Goal: Transaction & Acquisition: Subscribe to service/newsletter

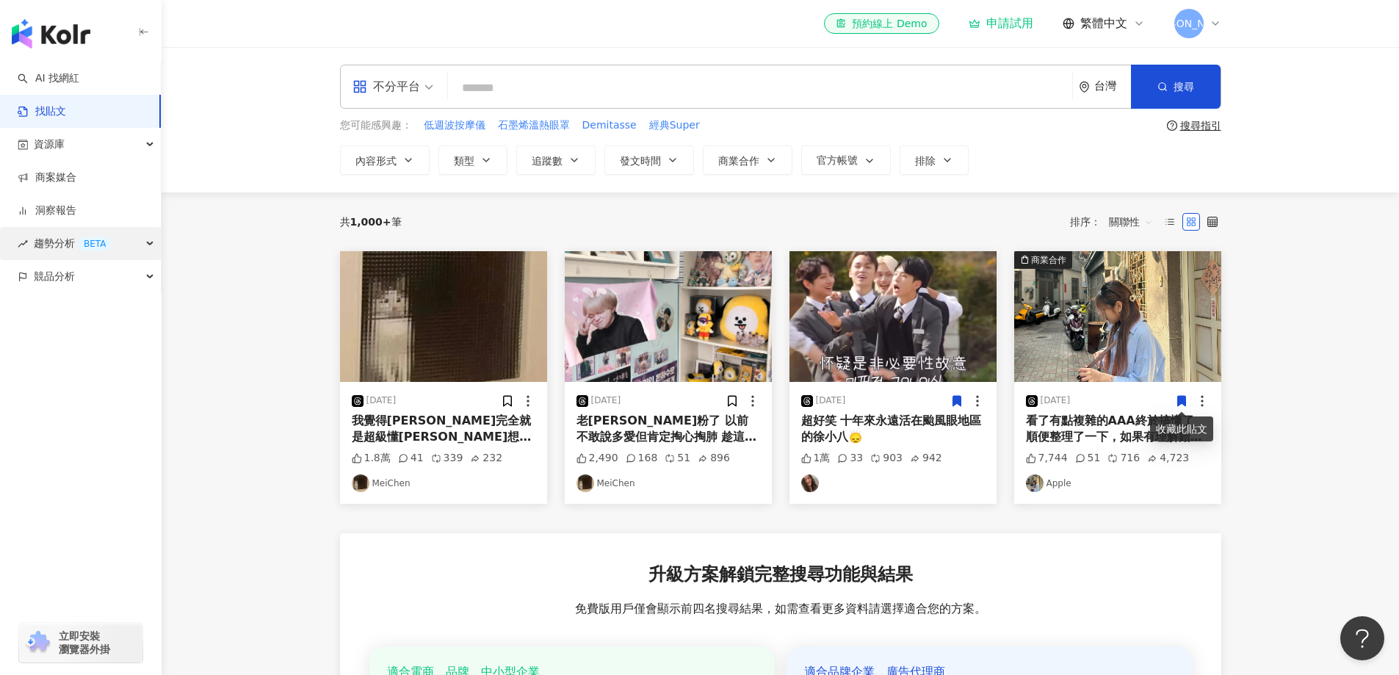
click at [78, 249] on span "趨勢分析 BETA" at bounding box center [73, 243] width 78 height 33
click at [55, 380] on span "競品分析" at bounding box center [54, 375] width 41 height 33
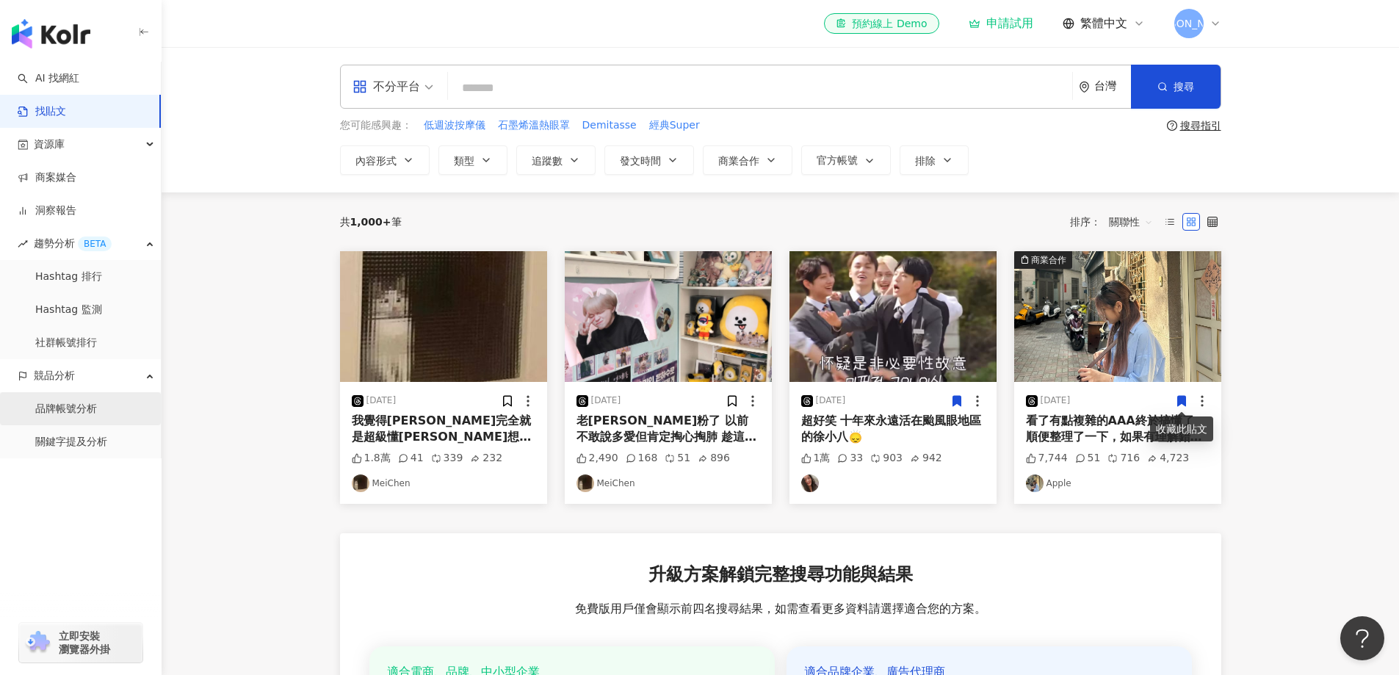
click at [97, 413] on link "品牌帳號分析" at bounding box center [66, 409] width 62 height 15
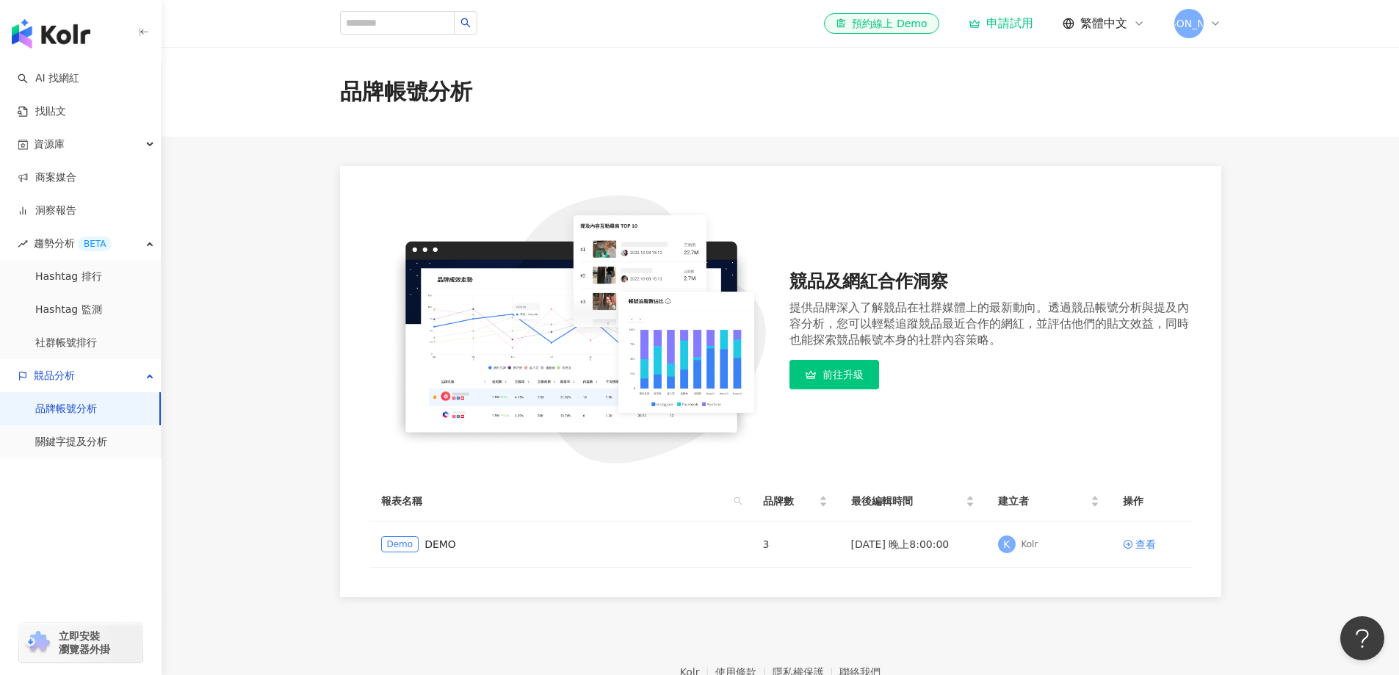
click at [869, 374] on link "前往升級" at bounding box center [835, 374] width 90 height 29
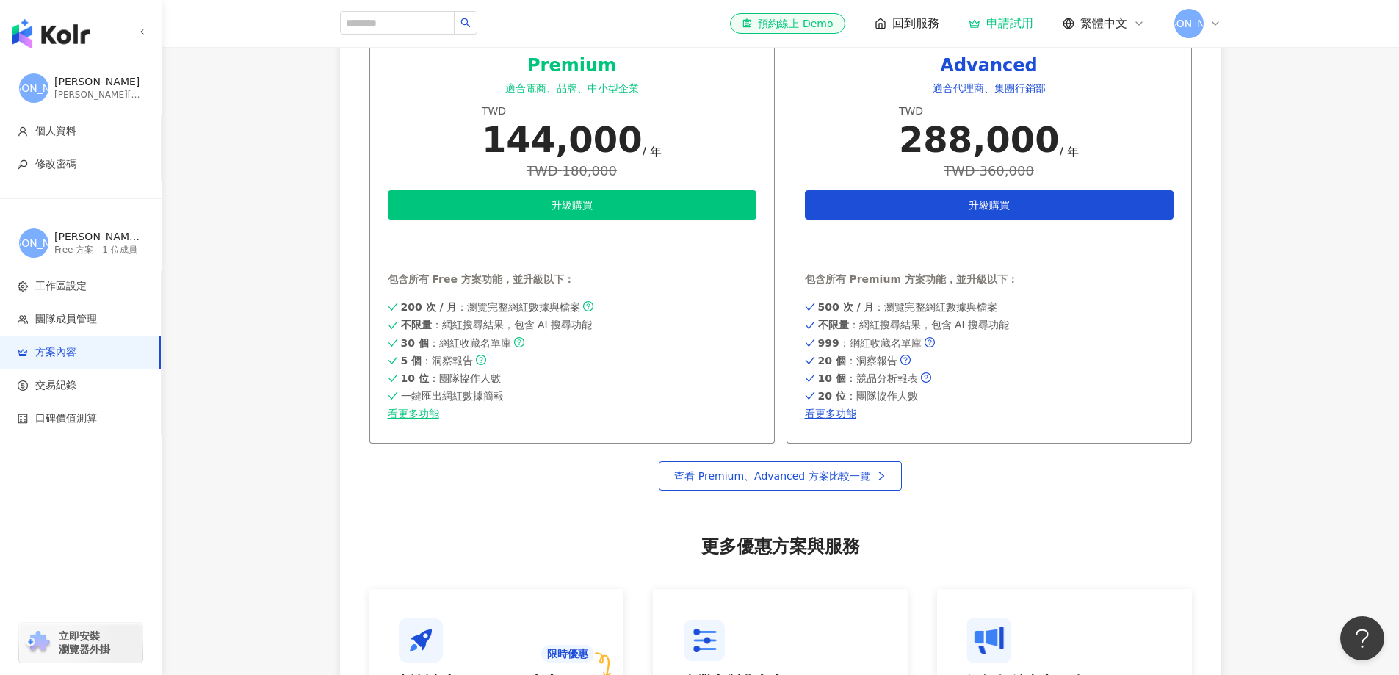
scroll to position [588, 0]
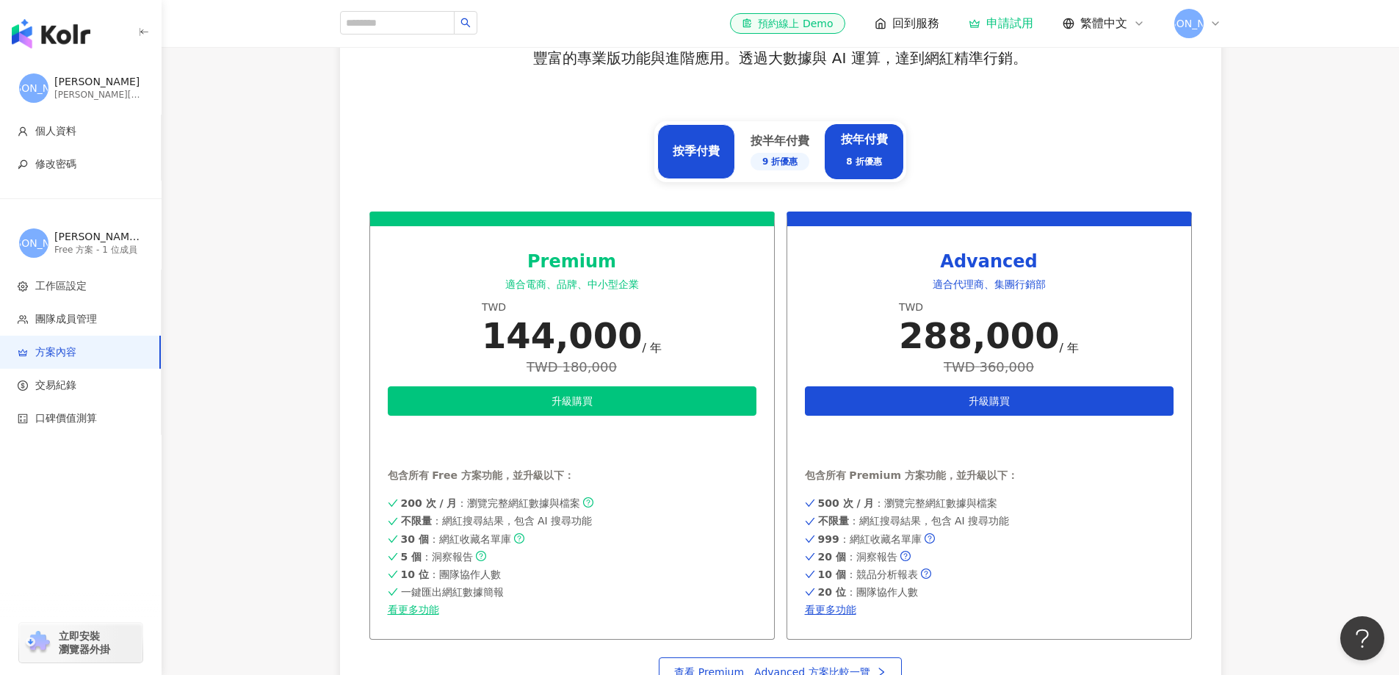
click at [699, 156] on div "按季付費" at bounding box center [696, 151] width 47 height 16
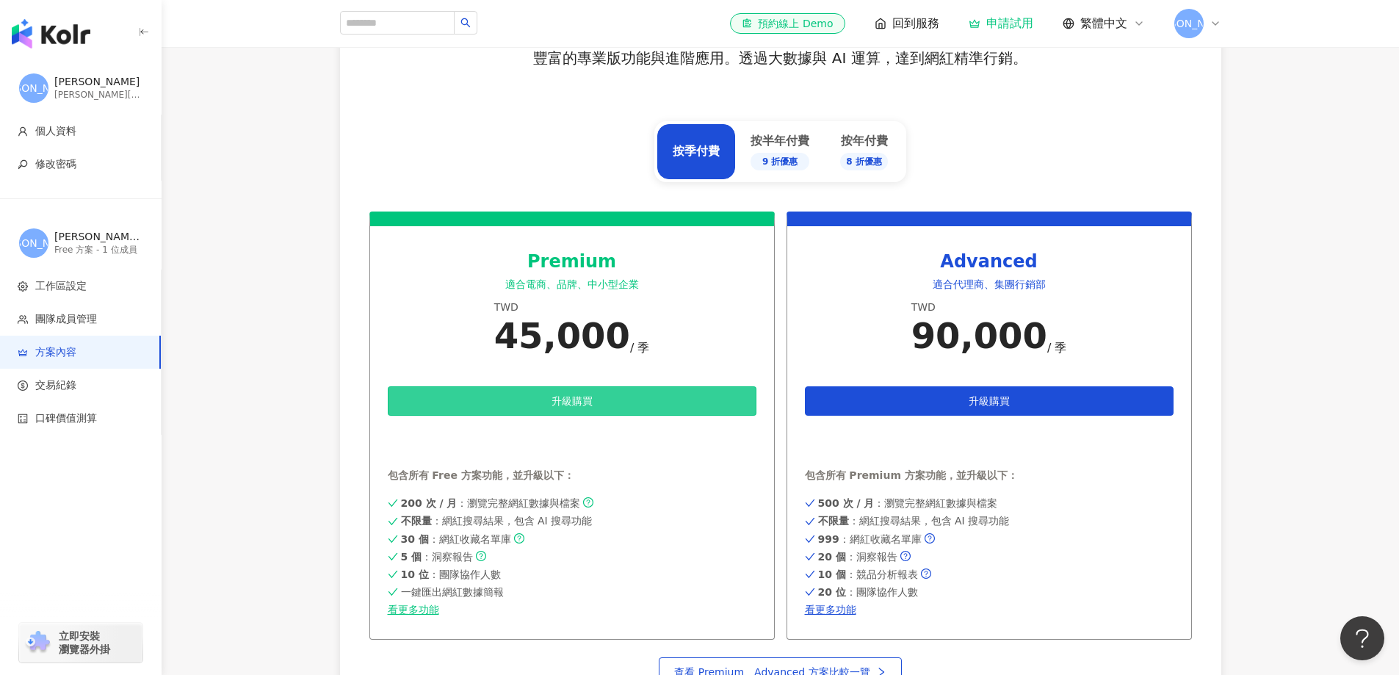
click at [561, 409] on button "升級購買" at bounding box center [572, 400] width 369 height 29
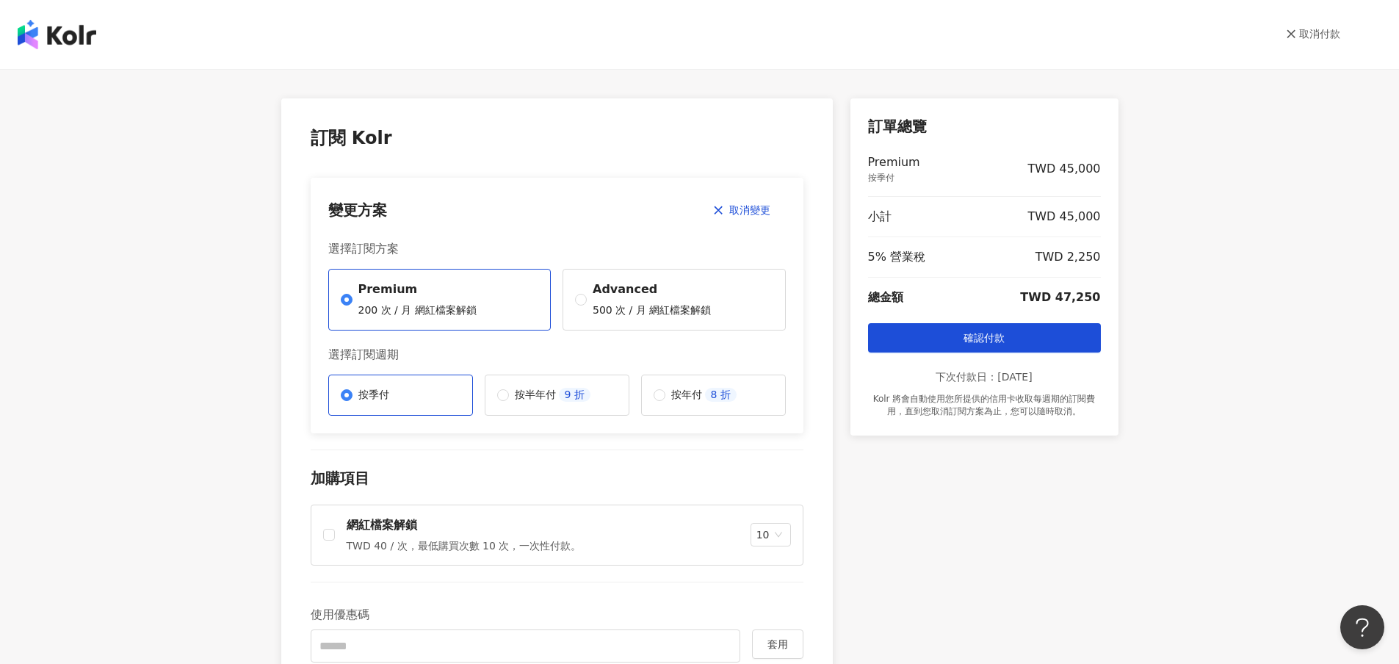
click at [1155, 471] on div "**********" at bounding box center [699, 366] width 1399 height 595
